Goal: Find contact information: Find contact information

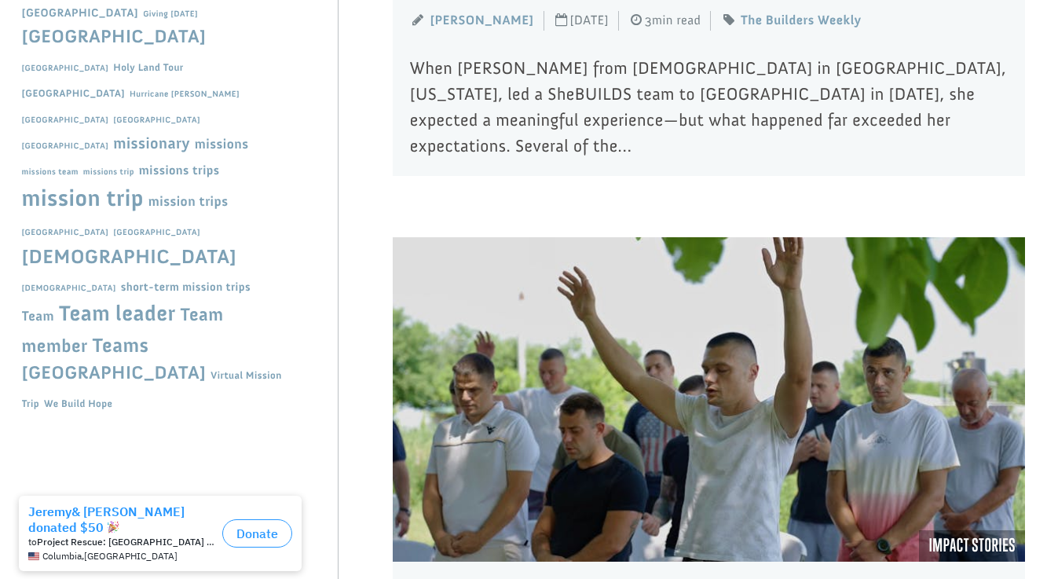
scroll to position [1346, 0]
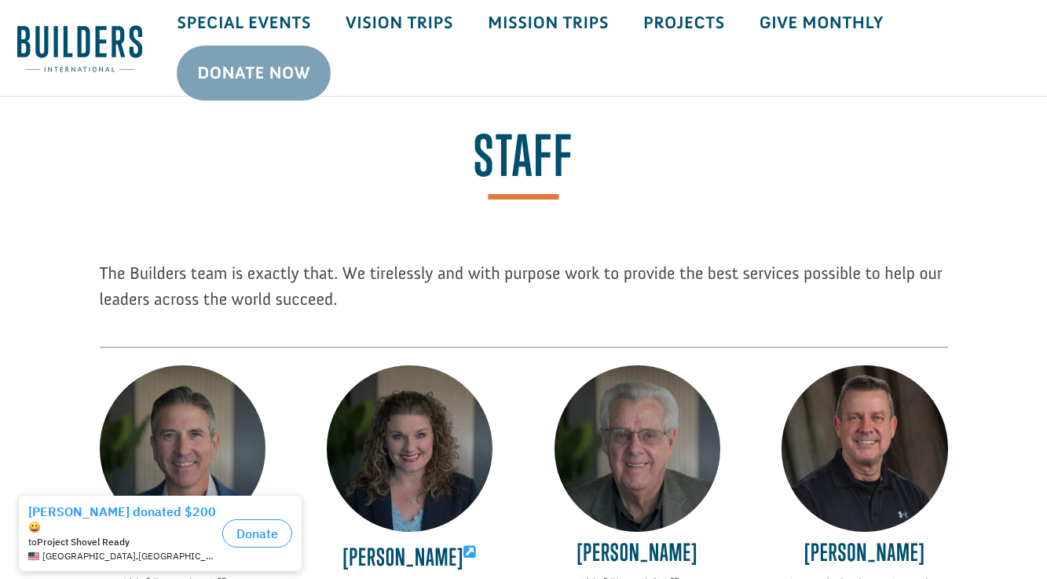
click at [193, 416] on img at bounding box center [183, 448] width 166 height 166
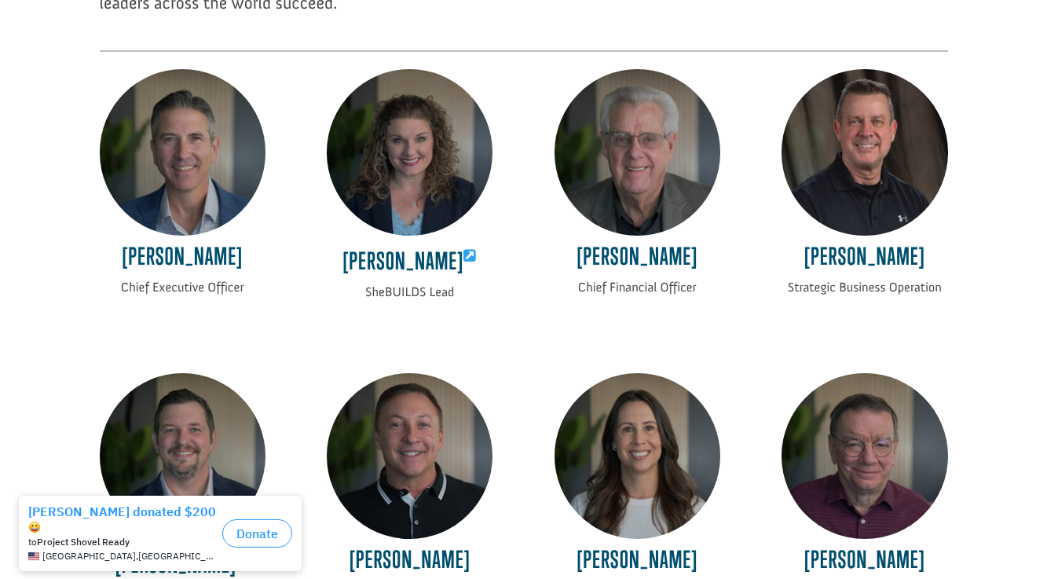
scroll to position [306, 0]
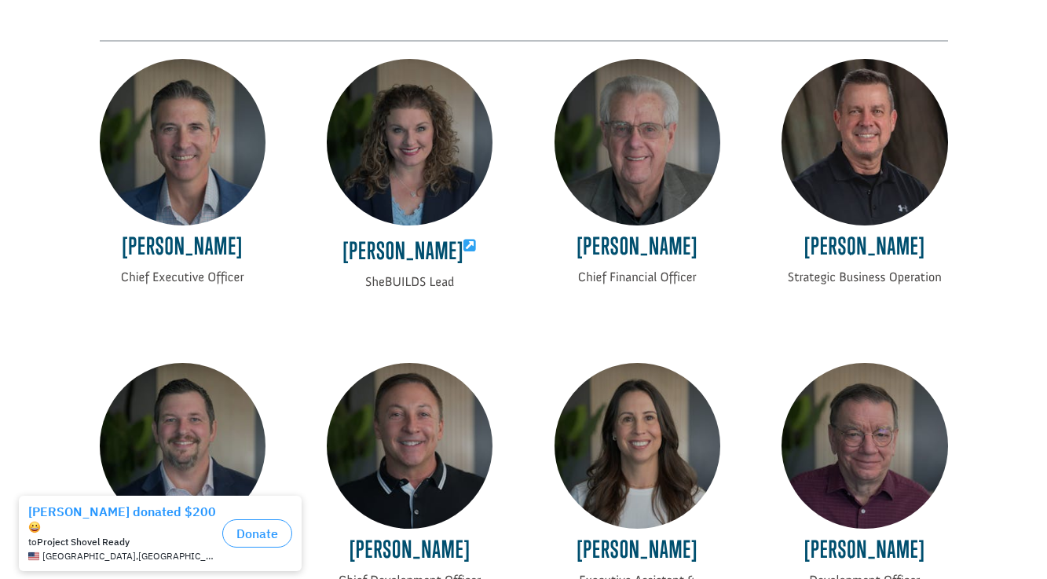
drag, startPoint x: 198, startPoint y: 247, endPoint x: 197, endPoint y: 267, distance: 20.4
click at [198, 247] on h4 "[PERSON_NAME]" at bounding box center [183, 250] width 166 height 35
click at [198, 280] on p "Chief Executive Officer" at bounding box center [183, 278] width 166 height 20
click at [155, 281] on p "Chief Executive Officer" at bounding box center [183, 278] width 166 height 20
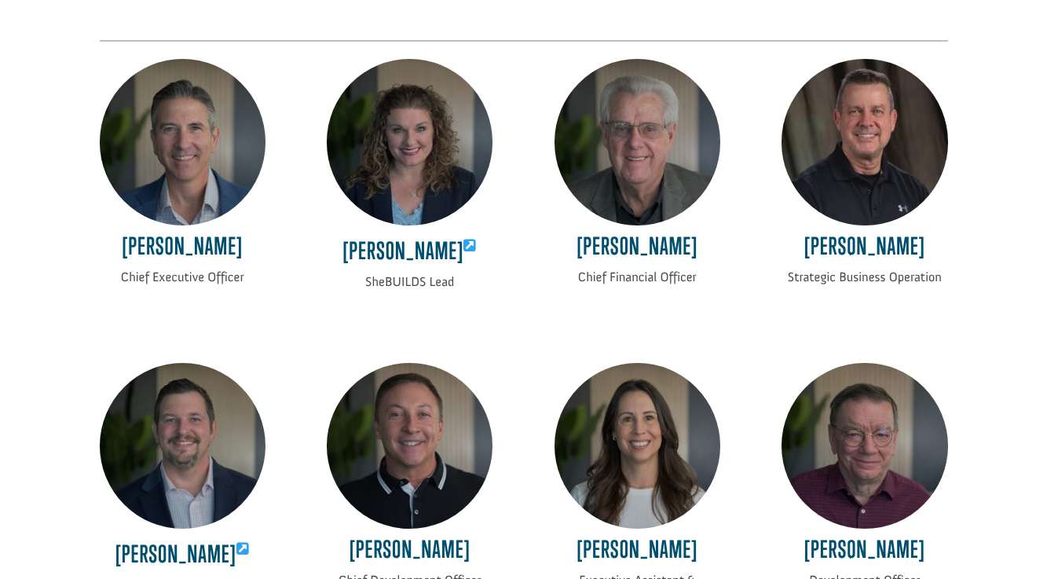
click at [155, 246] on h4 "[PERSON_NAME]" at bounding box center [183, 250] width 166 height 35
click at [187, 214] on img at bounding box center [183, 142] width 166 height 166
click at [181, 192] on img at bounding box center [183, 142] width 166 height 166
click at [160, 192] on img at bounding box center [183, 142] width 166 height 166
drag, startPoint x: 163, startPoint y: 215, endPoint x: 348, endPoint y: 256, distance: 189.8
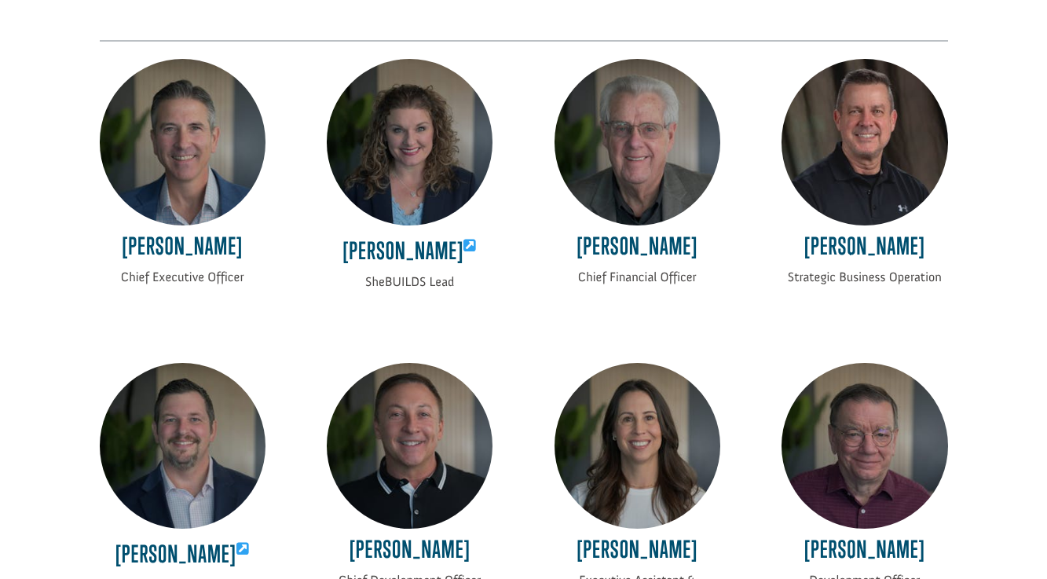
click at [164, 217] on img at bounding box center [183, 142] width 166 height 166
click at [446, 242] on h4 "Laci Moore" at bounding box center [410, 253] width 166 height 40
click at [463, 245] on icon at bounding box center [469, 246] width 13 height 14
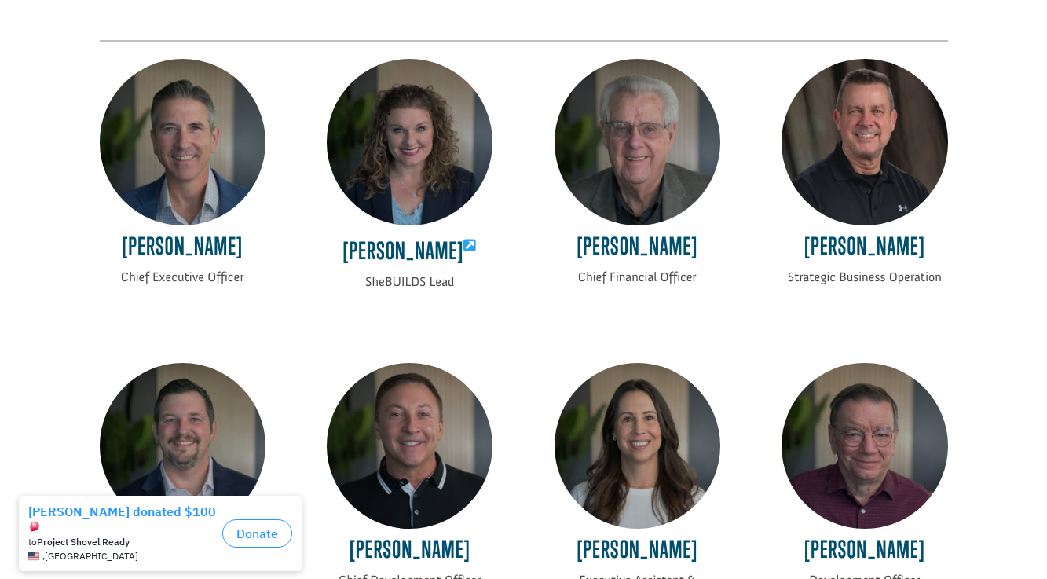
click at [383, 245] on h4 "Laci Moore" at bounding box center [410, 253] width 166 height 40
click at [174, 189] on img at bounding box center [183, 142] width 166 height 166
